Goal: Book appointment/travel/reservation

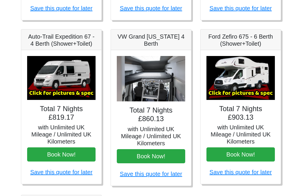
scroll to position [231, 0]
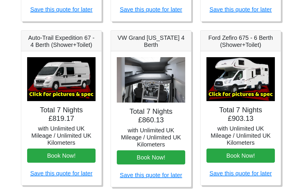
click at [75, 158] on button "Book Now!" at bounding box center [61, 156] width 68 height 14
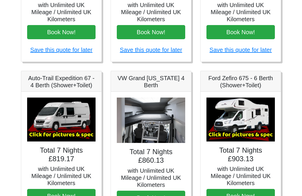
scroll to position [191, 0]
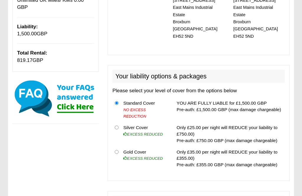
scroll to position [140, 0]
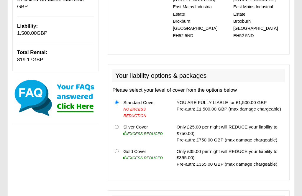
click at [117, 146] on th at bounding box center [116, 158] width 9 height 24
click at [117, 150] on input "radio" at bounding box center [117, 152] width 4 height 4
radio input "true"
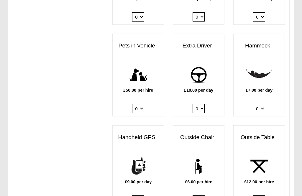
scroll to position [693, 0]
select select "Outside Chair x QTY 2 @ 6.00 GBP per hire."
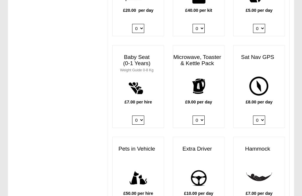
scroll to position [586, 0]
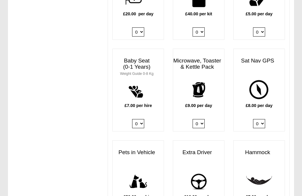
click at [204, 119] on select "0 1" at bounding box center [199, 123] width 12 height 9
select select "Kitchen Pack x QTY 1 @ 9.00 GBP per day."
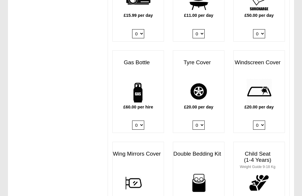
scroll to position [400, 0]
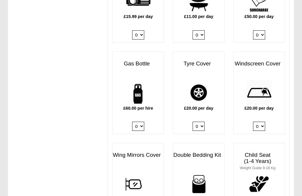
click at [142, 122] on select "0 1" at bounding box center [138, 126] width 12 height 9
select select "Gas Bottle x QTY 1 @ 60.00 GBP per hire."
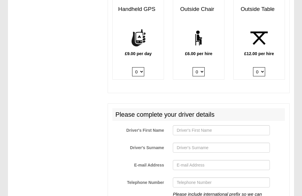
scroll to position [822, 0]
click at [193, 125] on input "Driver's First Name" at bounding box center [221, 130] width 97 height 10
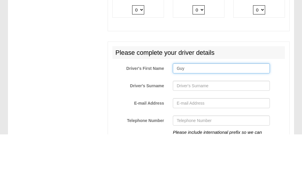
type input "Guy"
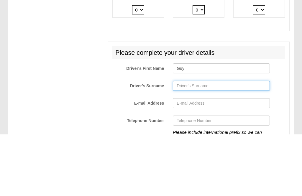
click at [193, 143] on input "Driver's Surname" at bounding box center [221, 148] width 97 height 10
type input "Lovegrove"
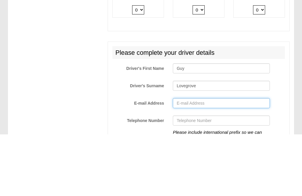
click at [208, 160] on input "E-mail Address" at bounding box center [221, 165] width 97 height 10
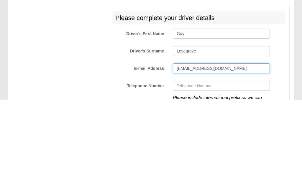
type input "Guylovegrove@gmail.com"
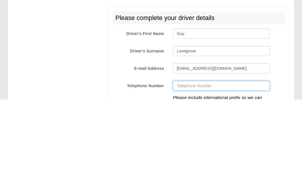
click at [214, 178] on input "Telephone Number" at bounding box center [221, 183] width 97 height 10
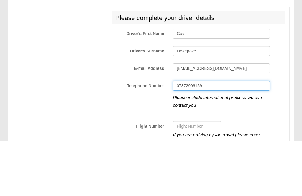
scroll to position [864, 0]
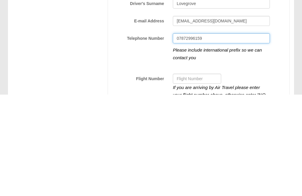
type input "07872996159"
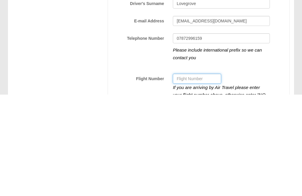
click at [195, 175] on input "Flight Number" at bounding box center [197, 180] width 48 height 10
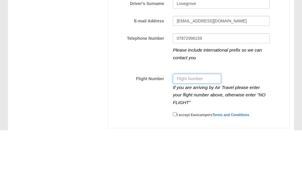
scroll to position [900, 0]
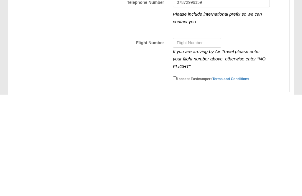
click at [177, 178] on input "I accept Easicampers Terms and Conditions" at bounding box center [175, 180] width 4 height 4
checkbox input "true"
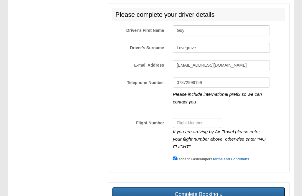
click at [219, 187] on input "Complete Booking »" at bounding box center [198, 194] width 173 height 14
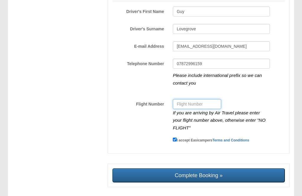
click at [202, 99] on input "Flight Number" at bounding box center [197, 104] width 48 height 10
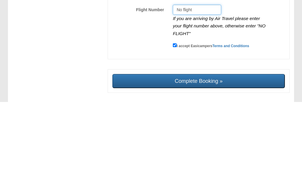
type input "No flight"
click at [236, 169] on input "Complete Booking »" at bounding box center [198, 176] width 173 height 14
type input "Sending, please wait..."
